Goal: Find specific page/section: Find specific page/section

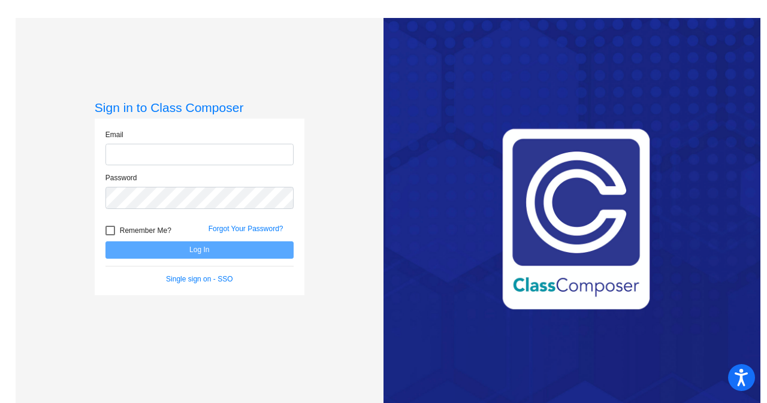
type input "[EMAIL_ADDRESS][DOMAIN_NAME]"
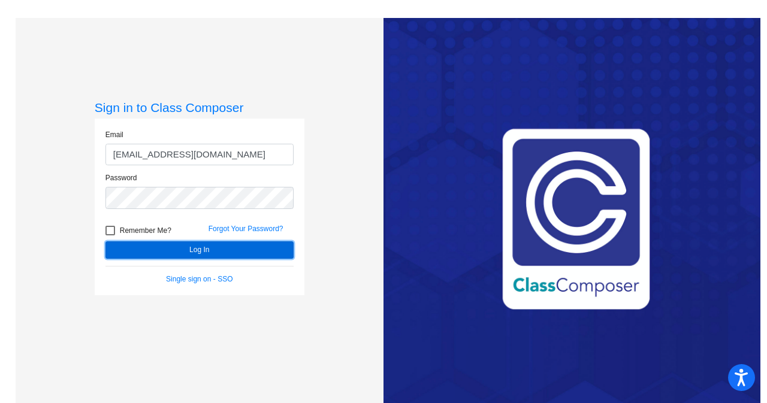
click at [167, 247] on button "Log In" at bounding box center [199, 250] width 188 height 17
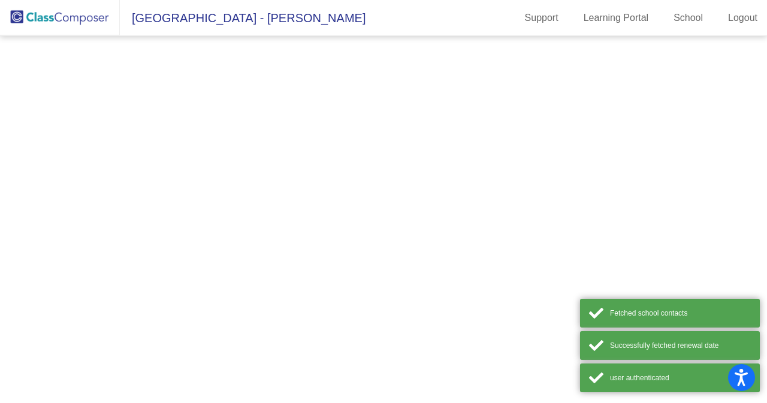
click at [167, 247] on mat-sidenav-content at bounding box center [383, 219] width 767 height 367
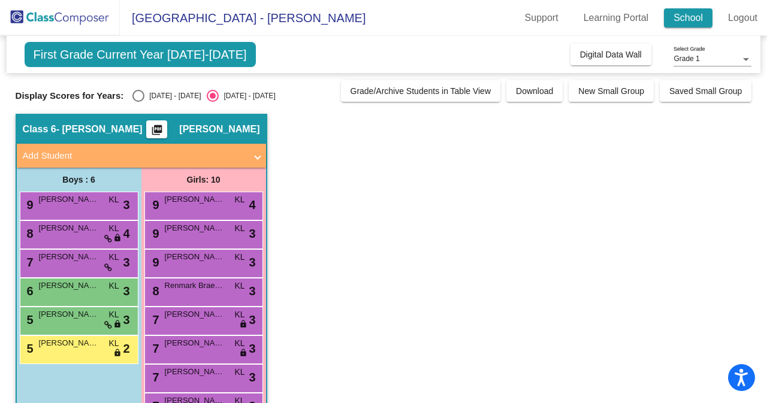
click at [684, 17] on link "School" at bounding box center [688, 17] width 49 height 19
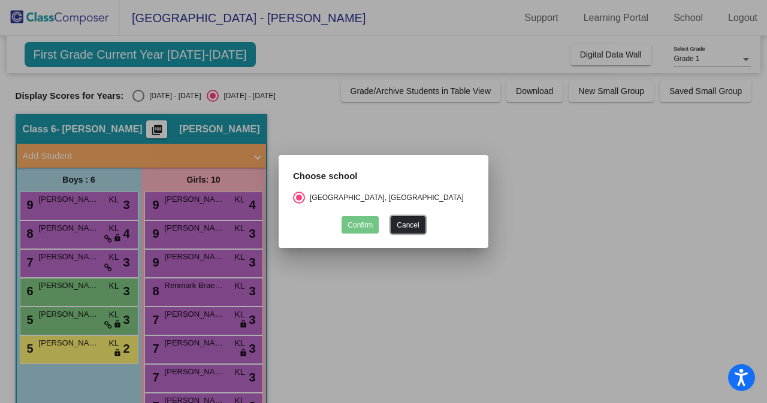
click at [403, 226] on button "Cancel" at bounding box center [408, 224] width 34 height 17
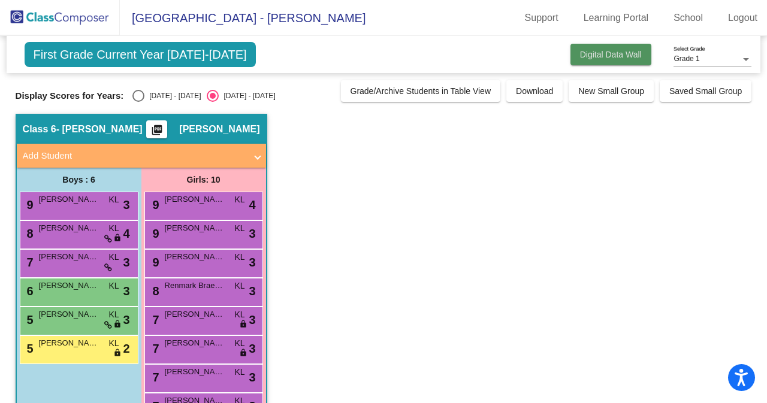
click at [608, 55] on span "Digital Data Wall" at bounding box center [611, 55] width 62 height 10
